Goal: Find specific page/section: Find specific page/section

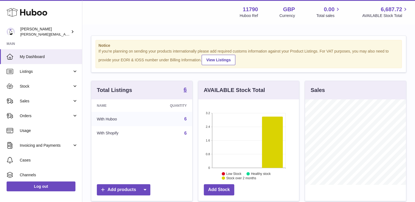
scroll to position [86, 101]
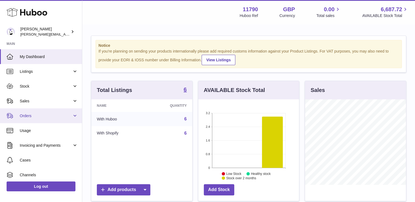
click at [25, 115] on span "Orders" at bounding box center [46, 116] width 52 height 5
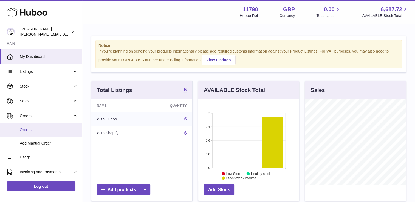
click at [23, 130] on span "Orders" at bounding box center [49, 129] width 58 height 5
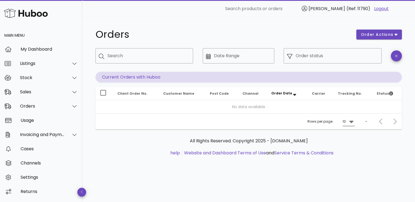
click at [352, 123] on icon at bounding box center [351, 121] width 7 height 7
click at [352, 123] on div "10" at bounding box center [349, 126] width 5 height 12
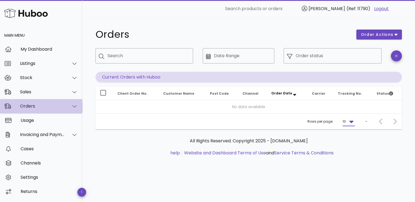
click at [34, 104] on div "Orders" at bounding box center [42, 106] width 45 height 5
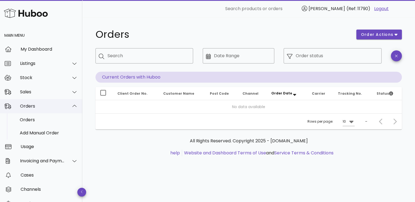
click at [30, 105] on div "Orders" at bounding box center [42, 106] width 45 height 5
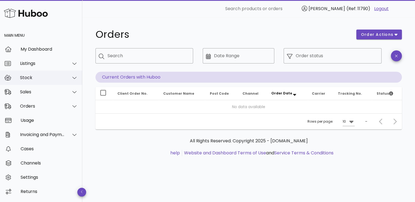
click at [28, 78] on div "Stock" at bounding box center [42, 77] width 45 height 5
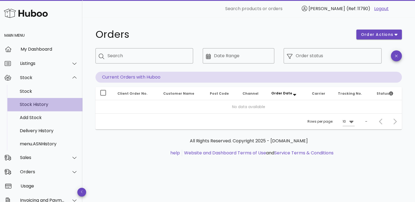
click at [32, 105] on div "Stock History" at bounding box center [49, 104] width 58 height 5
